Goal: Task Accomplishment & Management: Manage account settings

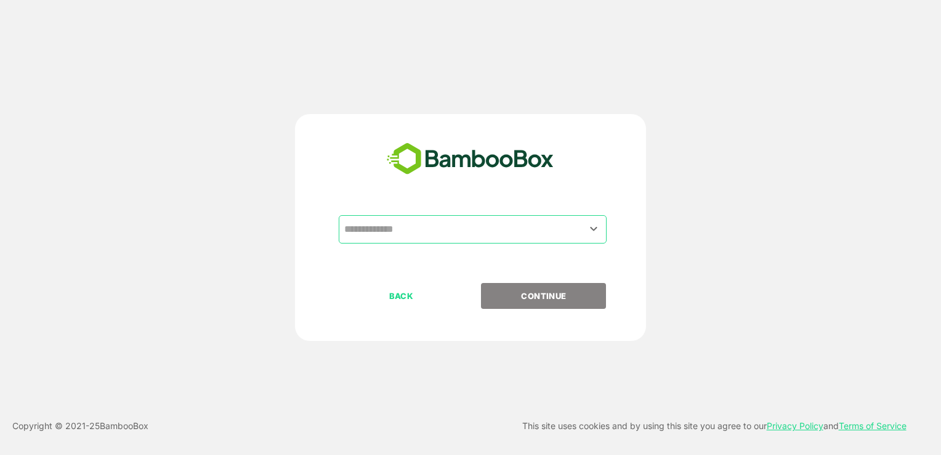
click at [456, 234] on input "text" at bounding box center [472, 228] width 263 height 23
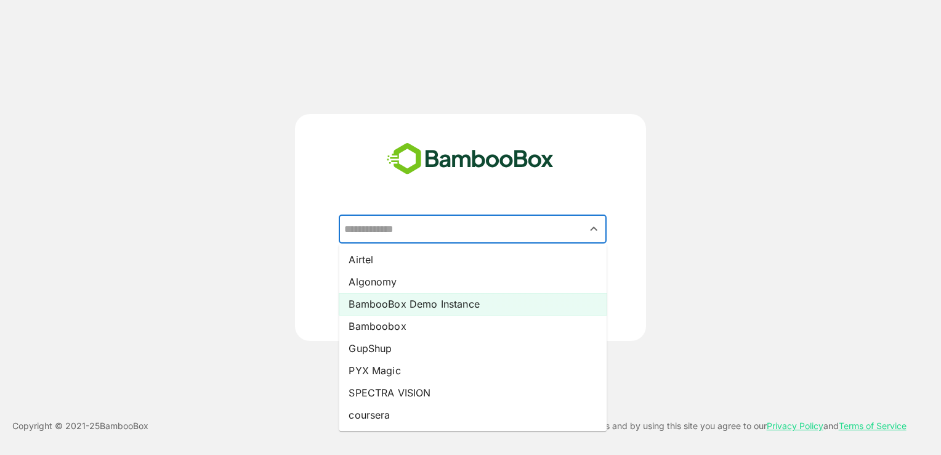
click at [428, 302] on li "BambooBox Demo Instance" at bounding box center [473, 304] width 268 height 22
type input "**********"
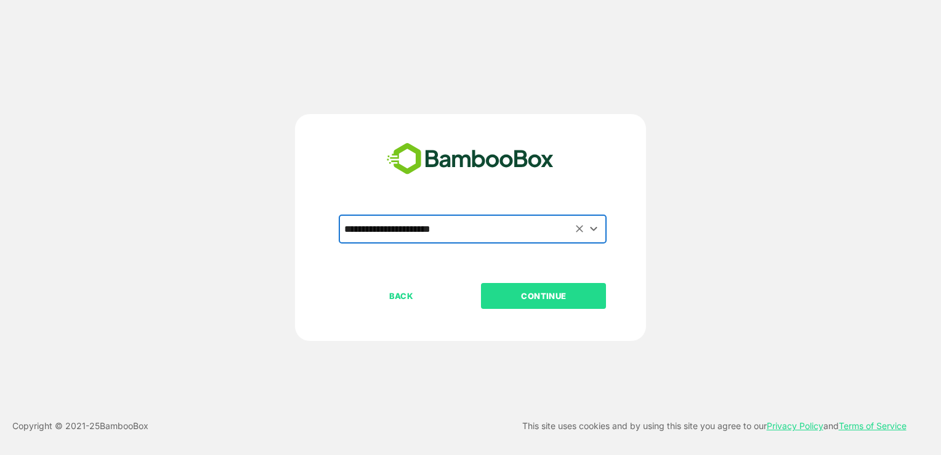
click at [549, 296] on p "CONTINUE" at bounding box center [543, 296] width 123 height 14
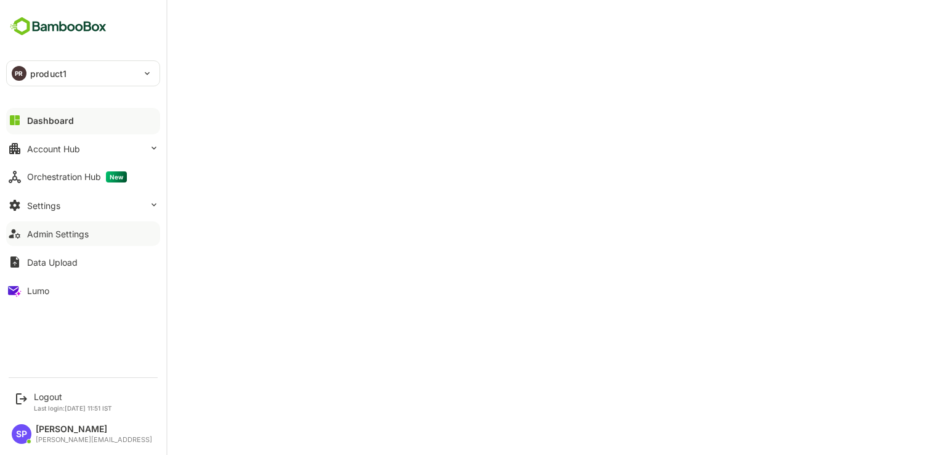
click at [86, 229] on div "Admin Settings" at bounding box center [58, 234] width 62 height 10
click at [57, 395] on div "Logout" at bounding box center [73, 396] width 78 height 10
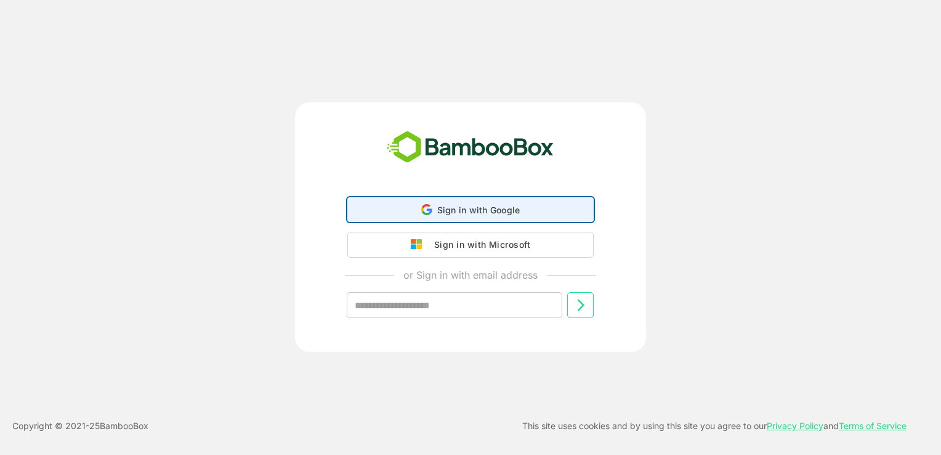
click at [491, 211] on span "Sign in with Google" at bounding box center [478, 209] width 83 height 10
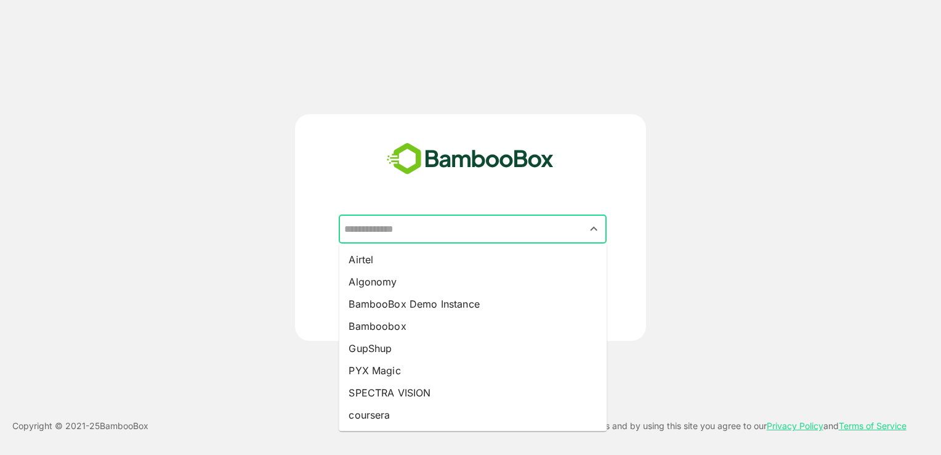
click at [416, 221] on input "text" at bounding box center [472, 228] width 263 height 23
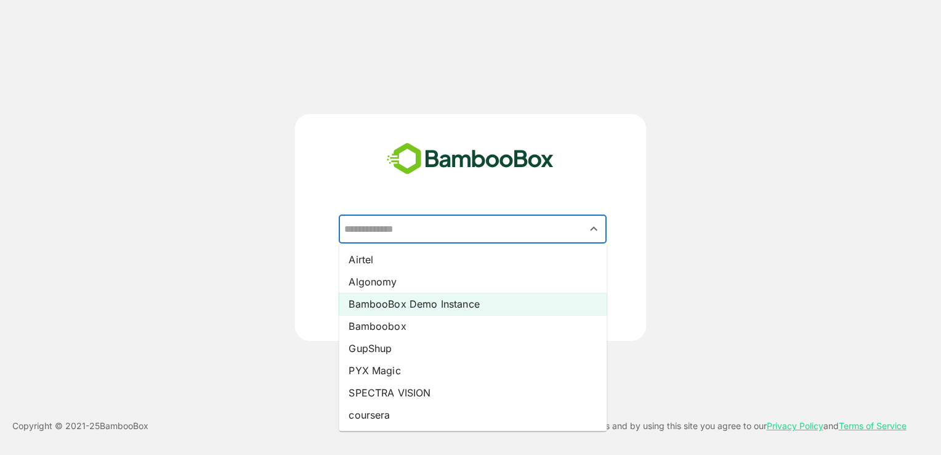
click at [423, 307] on li "BambooBox Demo Instance" at bounding box center [473, 304] width 268 height 22
type input "**********"
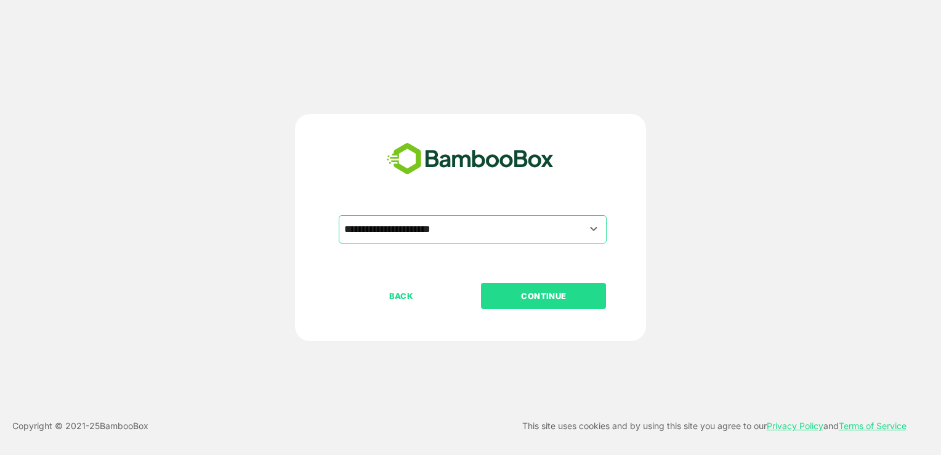
click at [553, 292] on p "CONTINUE" at bounding box center [543, 296] width 123 height 14
